Goal: Task Accomplishment & Management: Manage account settings

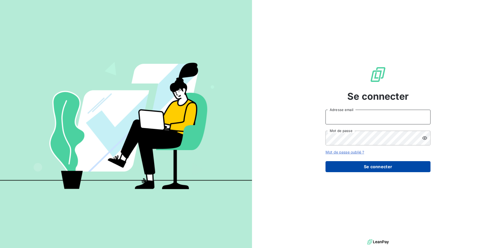
type input "[PERSON_NAME][EMAIL_ADDRESS][PERSON_NAME][DOMAIN_NAME]"
click at [402, 166] on button "Se connecter" at bounding box center [377, 166] width 105 height 11
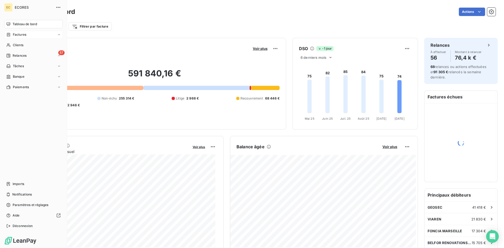
click at [21, 35] on span "Factures" at bounding box center [19, 34] width 13 height 5
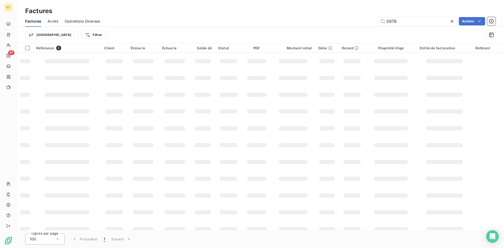
drag, startPoint x: 411, startPoint y: 23, endPoint x: 376, endPoint y: 22, distance: 35.2
click at [376, 22] on div "0976 Actions" at bounding box center [300, 21] width 389 height 8
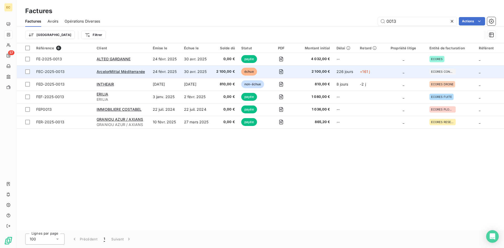
type input "0013"
click at [120, 74] on div "ArcelorMittal Méditerranée" at bounding box center [122, 71] width 50 height 5
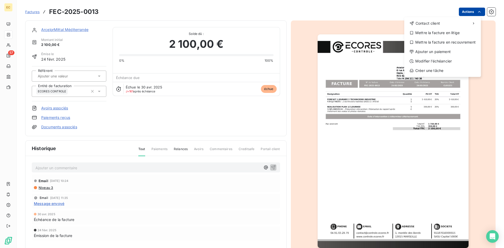
click at [462, 10] on html "EC 57 Factures FEC-2025-0013 Actions Contact client Mettre la facture en litige…" at bounding box center [252, 124] width 504 height 248
click at [452, 54] on div "Ajouter un paiement" at bounding box center [442, 51] width 72 height 8
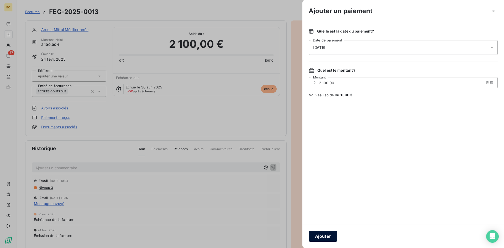
click at [323, 232] on button "Ajouter" at bounding box center [322, 236] width 29 height 11
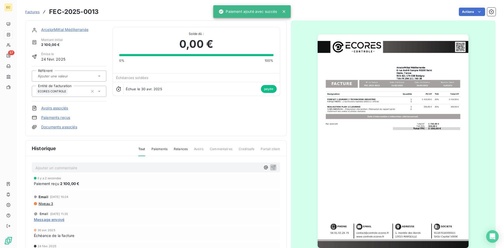
click at [60, 29] on link "ArcelorMittal Méditerranée" at bounding box center [64, 29] width 47 height 4
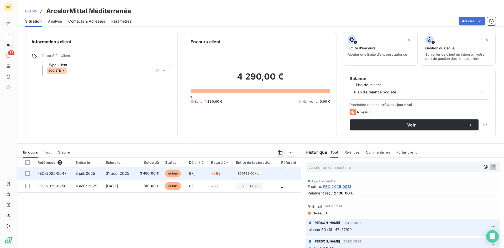
click at [70, 176] on td "FEC-2025-0047" at bounding box center [53, 173] width 38 height 13
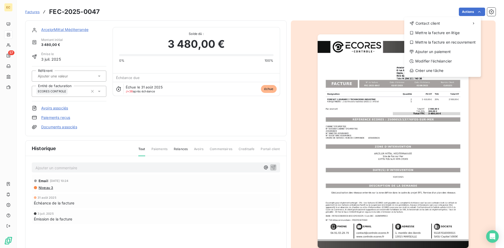
click at [473, 12] on html "EC 57 Factures FEC-2025-0047 Actions Contact client Mettre la facture en litige…" at bounding box center [252, 124] width 504 height 248
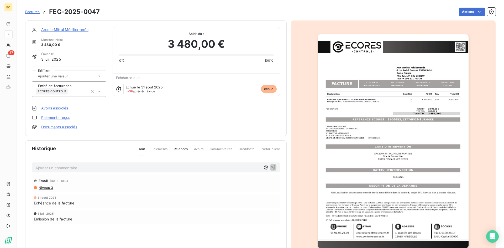
click at [59, 30] on link "ArcelorMittal Méditerranée" at bounding box center [64, 29] width 47 height 4
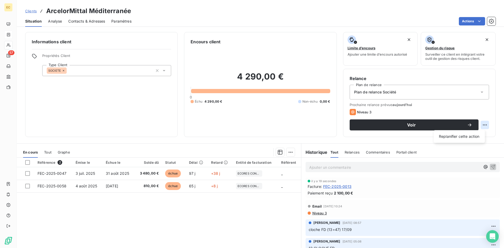
click at [479, 124] on html "EC 57 Clients ArcelorMittal Méditerranée Situation Analyse Contacts & Adresses …" at bounding box center [252, 124] width 504 height 248
click at [458, 136] on div "Replanifier cette action" at bounding box center [458, 136] width 47 height 8
select select "9"
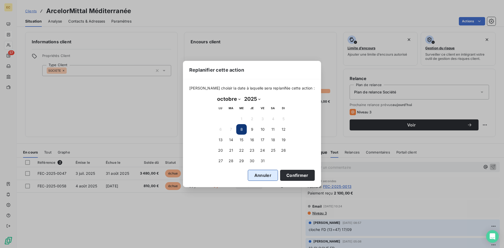
click at [257, 175] on button "Annuler" at bounding box center [263, 175] width 30 height 11
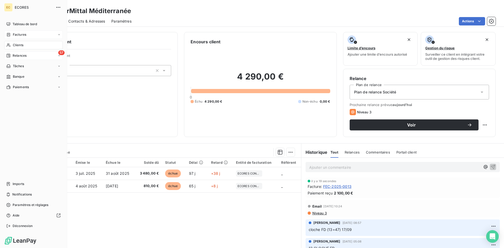
click at [23, 55] on span "Relances" at bounding box center [20, 55] width 14 height 5
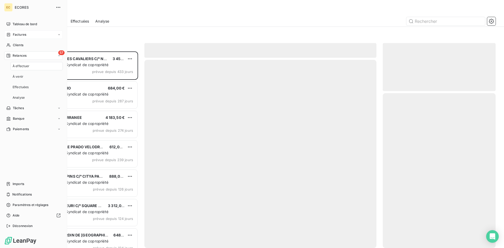
scroll to position [193, 109]
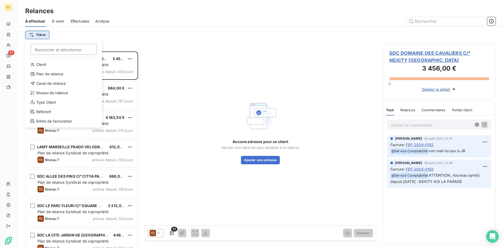
click at [40, 36] on html "EC 57 Relances À effectuer À venir Effectuées Analyse Filtrer Rechercher et sél…" at bounding box center [252, 124] width 504 height 248
click at [53, 118] on div "Entité de facturation" at bounding box center [63, 121] width 73 height 8
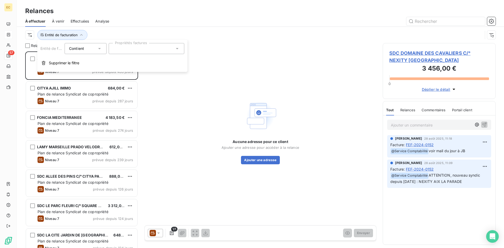
click at [121, 49] on div at bounding box center [147, 48] width 76 height 11
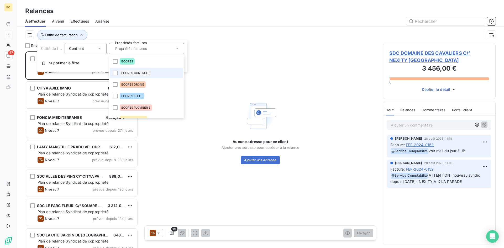
click at [129, 72] on span "ECORES CONTROLE" at bounding box center [135, 72] width 28 height 3
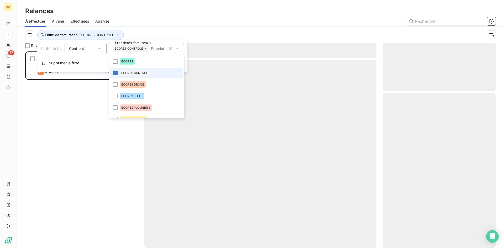
scroll to position [193, 109]
click at [102, 178] on div "ArcelorMittal Méditerranée 4 290,00 € Plan de relance Société Niveau 3 prévue […" at bounding box center [81, 149] width 113 height 196
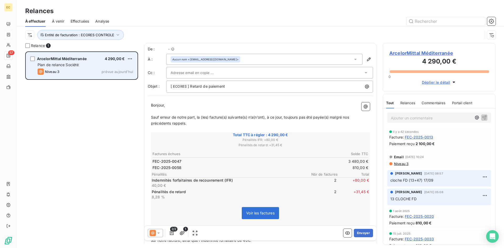
click at [72, 70] on div "Niveau 3 prévue aujourd’hui" at bounding box center [85, 71] width 95 height 6
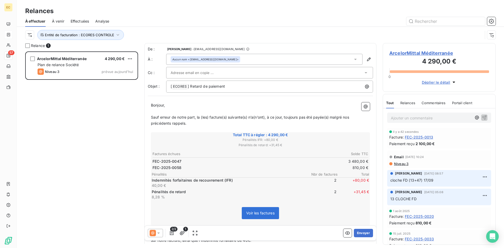
click at [226, 71] on div at bounding box center [267, 73] width 193 height 8
click at [354, 59] on icon at bounding box center [355, 59] width 3 height 1
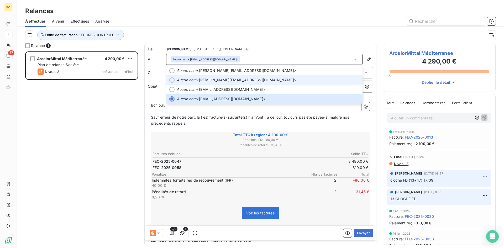
click at [193, 79] on em "Aucun nom" at bounding box center [187, 79] width 20 height 5
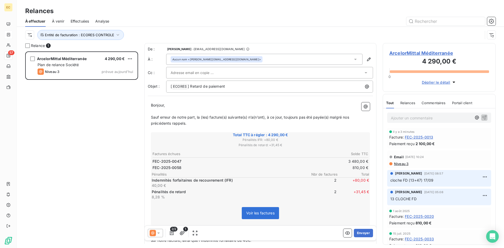
click at [243, 70] on div at bounding box center [267, 73] width 193 height 8
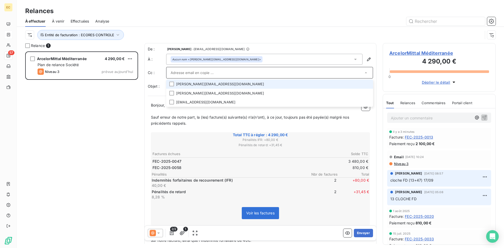
click at [216, 83] on li "[PERSON_NAME][EMAIL_ADDRESS][DOMAIN_NAME]" at bounding box center [269, 83] width 207 height 9
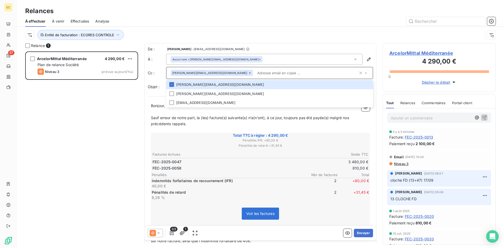
click at [196, 146] on span "Pénalités de retard : + 31,45 €" at bounding box center [260, 145] width 217 height 5
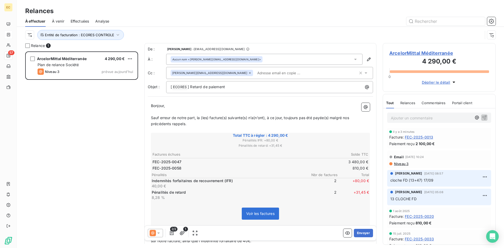
click at [159, 234] on icon at bounding box center [158, 232] width 5 height 5
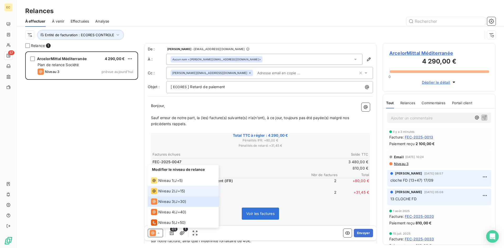
click at [161, 191] on span "Niveau 2" at bounding box center [166, 190] width 16 height 5
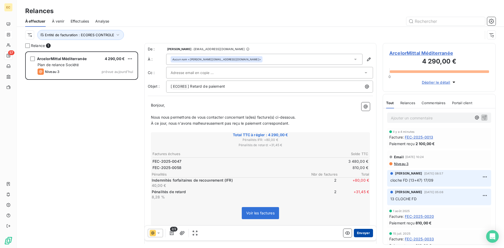
click at [359, 231] on button "Envoyer" at bounding box center [363, 233] width 19 height 8
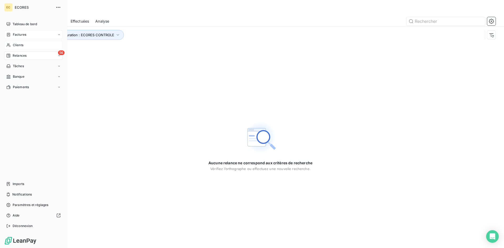
click at [17, 42] on div "Clients" at bounding box center [33, 45] width 58 height 8
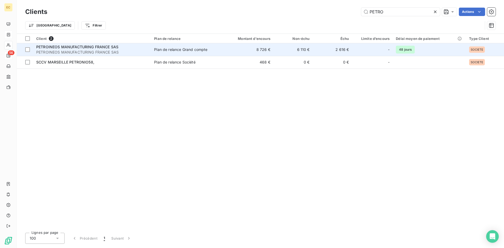
type input "PETRO"
click at [84, 52] on span "PETROINEOS MANUFACTURING FRANCE SAS" at bounding box center [91, 52] width 111 height 5
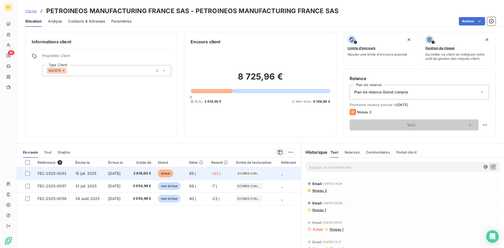
click at [94, 174] on span "15 juil. 2025" at bounding box center [85, 173] width 21 height 4
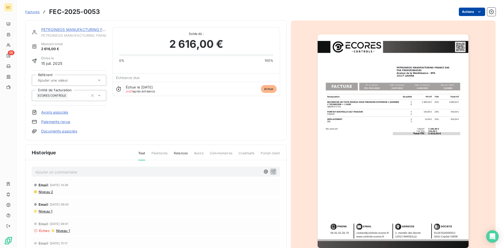
click at [465, 14] on html "EC 56 Factures FEC-2025-0053 Actions PETROINEOS MANUFACTURING FRANCE SAS PETROI…" at bounding box center [252, 124] width 504 height 248
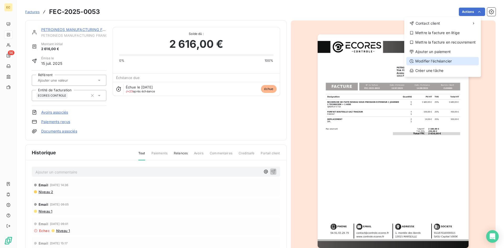
click at [451, 60] on div "Modifier l’échéancier" at bounding box center [442, 61] width 72 height 8
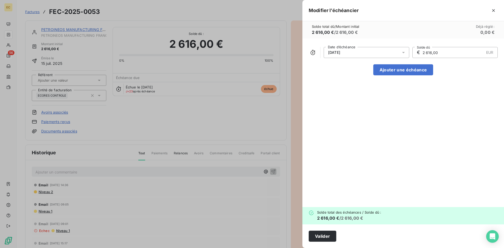
click at [404, 51] on icon at bounding box center [403, 52] width 5 height 5
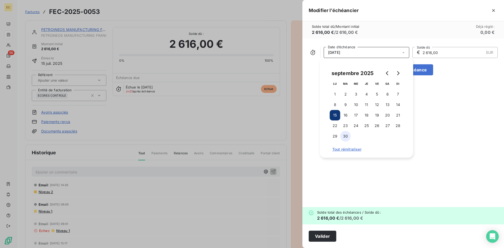
click at [342, 136] on button "30" at bounding box center [345, 136] width 10 height 10
click at [321, 237] on button "Valider" at bounding box center [322, 236] width 28 height 11
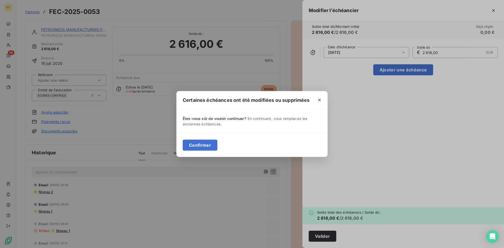
drag, startPoint x: 199, startPoint y: 147, endPoint x: 171, endPoint y: 121, distance: 38.1
click at [198, 147] on button "Confirmer" at bounding box center [200, 145] width 35 height 11
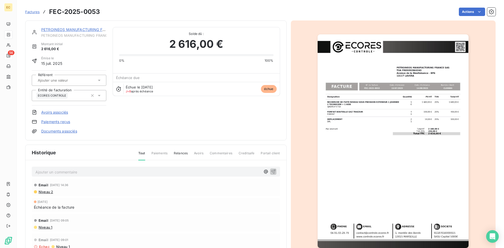
click at [70, 28] on link "PETROINEOS MANUFACTURING FRANCE SAS" at bounding box center [82, 29] width 82 height 4
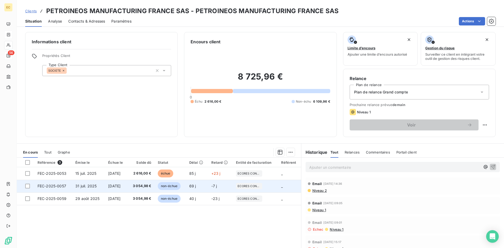
click at [88, 187] on span "31 juil. 2025" at bounding box center [85, 186] width 21 height 4
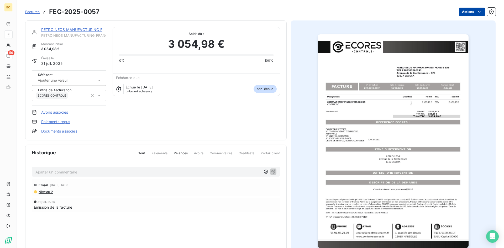
click at [461, 13] on html "EC 56 Factures FEC-2025-0057 Actions PETROINEOS MANUFACTURING FRANCE SAS PETROI…" at bounding box center [252, 124] width 504 height 248
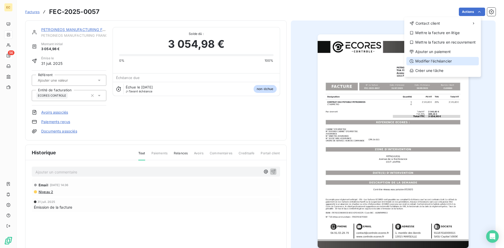
click at [445, 62] on div "Modifier l’échéancier" at bounding box center [442, 61] width 72 height 8
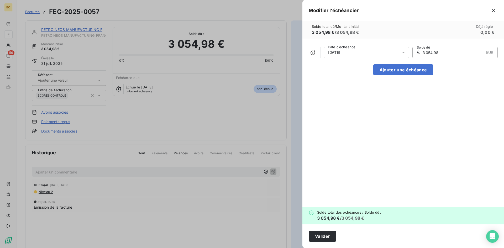
click at [390, 53] on div "[DATE]" at bounding box center [366, 52] width 86 height 11
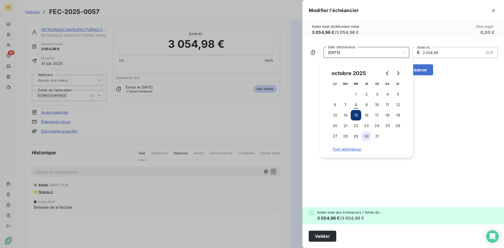
click at [365, 135] on button "30" at bounding box center [366, 136] width 10 height 10
click at [327, 237] on button "Valider" at bounding box center [322, 236] width 28 height 11
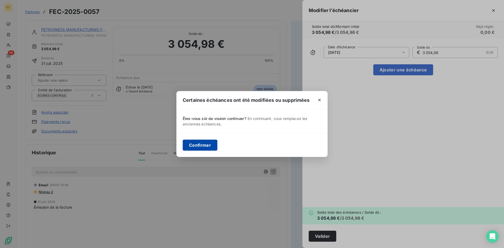
click at [200, 146] on button "Confirmer" at bounding box center [200, 145] width 35 height 11
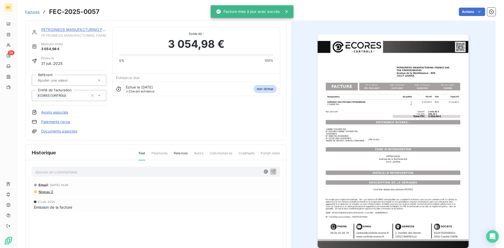
click at [61, 29] on link "PETROINEOS MANUFACTURING FRANCE SAS" at bounding box center [82, 29] width 82 height 4
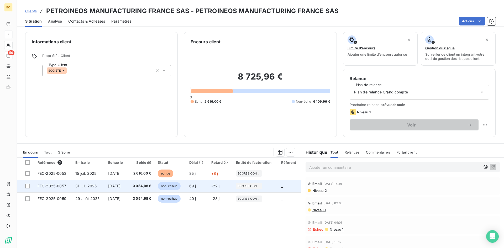
click at [57, 184] on span "FEC-2025-0057" at bounding box center [52, 186] width 29 height 4
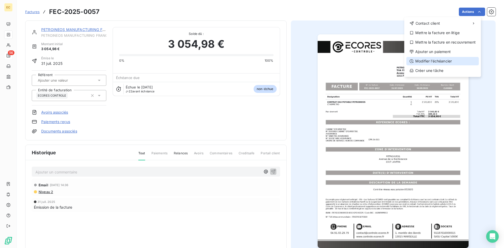
click at [448, 60] on div "Modifier l’échéancier" at bounding box center [442, 61] width 72 height 8
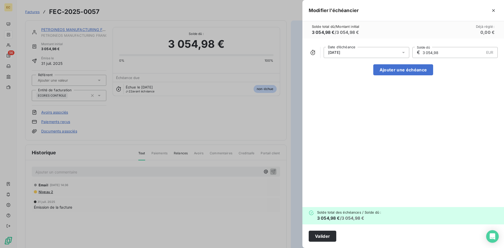
click at [356, 51] on div "[DATE]" at bounding box center [366, 52] width 86 height 11
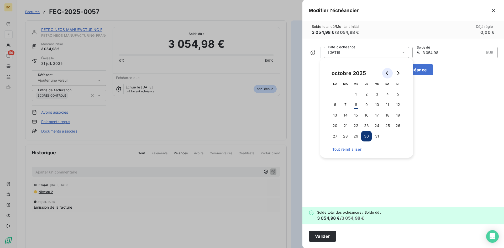
click at [385, 73] on icon "Go to previous month" at bounding box center [387, 73] width 4 height 4
click at [347, 136] on button "30" at bounding box center [345, 136] width 10 height 10
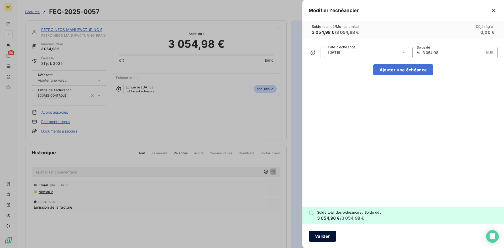
click at [326, 237] on button "Valider" at bounding box center [322, 236] width 28 height 11
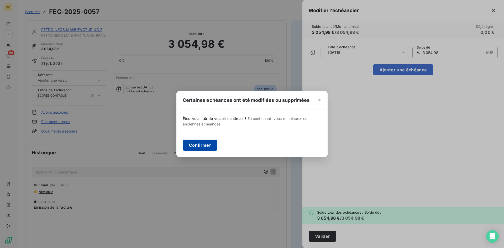
click at [195, 148] on button "Confirmer" at bounding box center [200, 145] width 35 height 11
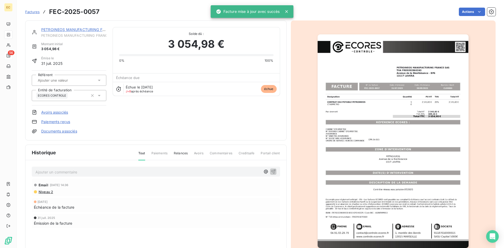
click at [72, 30] on link "PETROINEOS MANUFACTURING FRANCE SAS" at bounding box center [82, 29] width 82 height 4
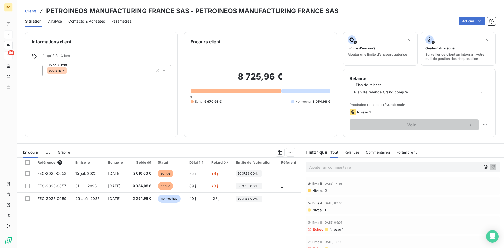
click at [77, 21] on span "Contacts & Adresses" at bounding box center [86, 21] width 37 height 5
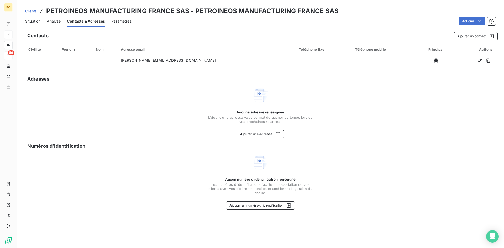
click at [29, 20] on span "Situation" at bounding box center [32, 21] width 15 height 5
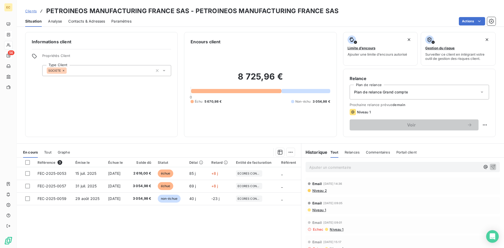
click at [317, 191] on span "Niveau 2" at bounding box center [319, 190] width 15 height 4
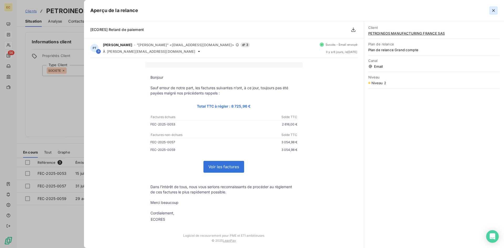
click at [493, 10] on icon "button" at bounding box center [493, 10] width 3 height 3
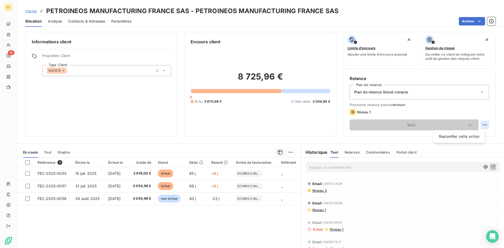
click at [482, 125] on html "EC 56 Clients PETROINEOS MANUFACTURING FRANCE SAS - PETROINEOS MANUFACTURING FR…" at bounding box center [252, 124] width 504 height 248
click at [473, 134] on div "Replanifier cette action" at bounding box center [458, 136] width 47 height 8
select select "9"
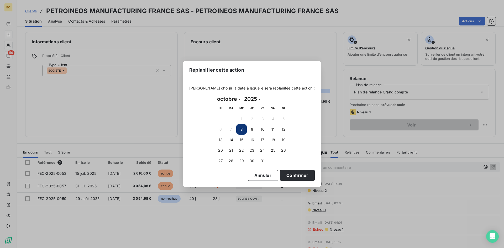
click at [241, 130] on button "8" at bounding box center [241, 129] width 10 height 10
click at [289, 174] on button "Confirmer" at bounding box center [297, 175] width 35 height 11
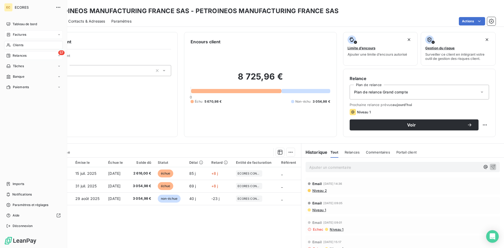
click at [16, 55] on span "Relances" at bounding box center [20, 55] width 14 height 5
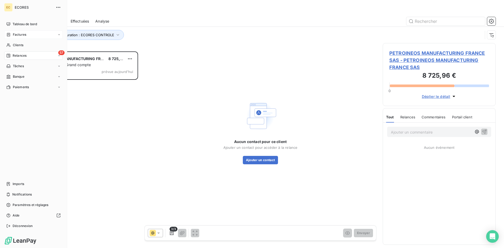
scroll to position [193, 109]
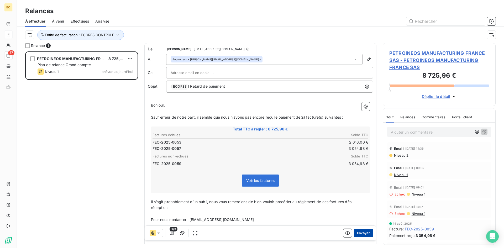
click at [363, 231] on button "Envoyer" at bounding box center [363, 233] width 19 height 8
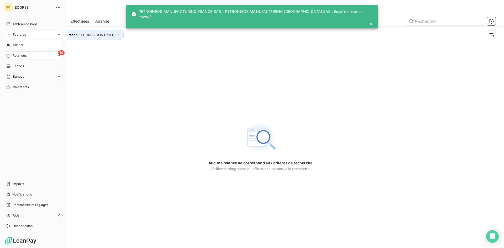
click at [22, 46] on span "Clients" at bounding box center [18, 45] width 10 height 5
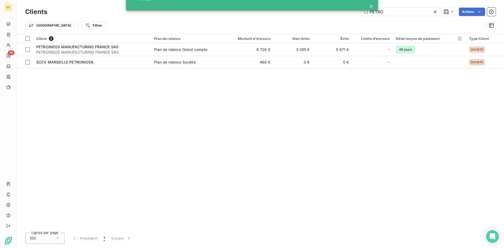
drag, startPoint x: 393, startPoint y: 12, endPoint x: 366, endPoint y: 12, distance: 27.0
click at [366, 12] on div "EC 56 Clients PETRO Actions Trier Filtrer Client 2 Plan de relance Montant d'en…" at bounding box center [252, 124] width 504 height 248
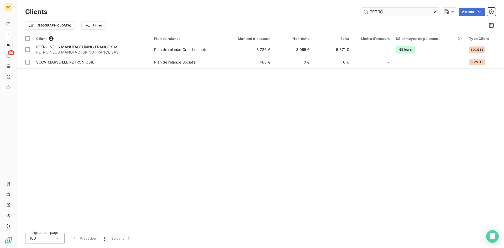
drag, startPoint x: 385, startPoint y: 13, endPoint x: 361, endPoint y: 13, distance: 23.9
click at [361, 13] on input "PETRO" at bounding box center [400, 12] width 79 height 8
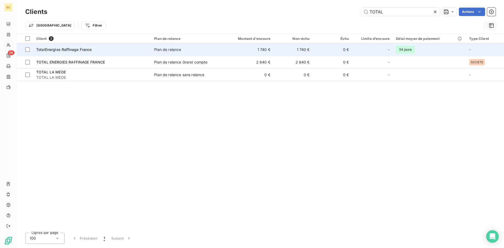
type input "TOTAL"
click at [74, 52] on td "TotalEnergies Raffinage France" at bounding box center [92, 49] width 118 height 13
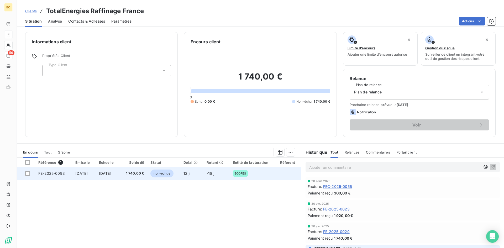
click at [77, 175] on span "[DATE]" at bounding box center [81, 173] width 12 height 4
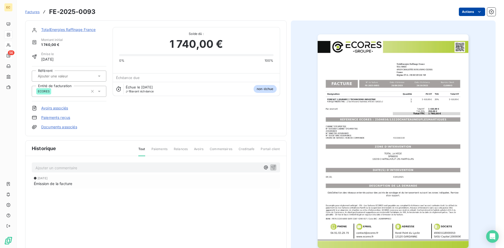
click at [465, 12] on html "EC 56 Factures FE-2025-0093 Actions TotalEnergies Raffinage France Montant init…" at bounding box center [252, 124] width 504 height 248
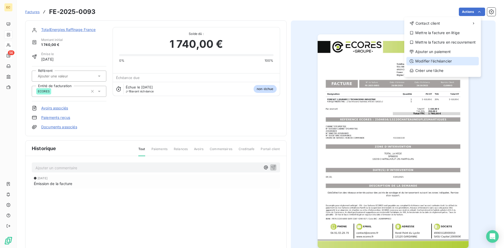
click at [440, 62] on div "Modifier l’échéancier" at bounding box center [442, 61] width 72 height 8
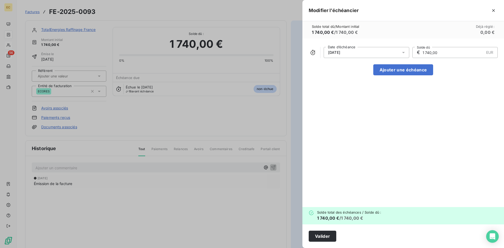
click at [371, 51] on div "[DATE]" at bounding box center [366, 52] width 86 height 11
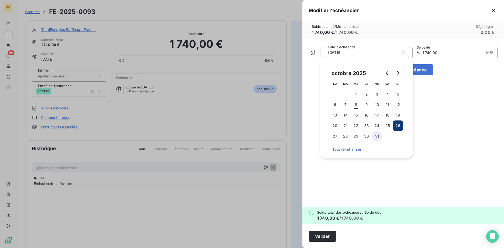
click at [373, 137] on button "31" at bounding box center [376, 136] width 10 height 10
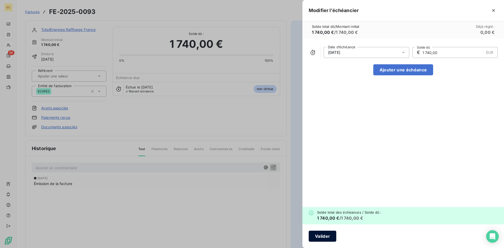
click at [322, 238] on button "Valider" at bounding box center [322, 236] width 28 height 11
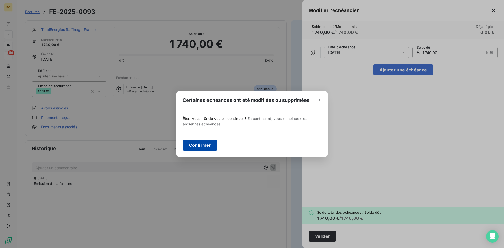
click at [199, 143] on button "Confirmer" at bounding box center [200, 145] width 35 height 11
